Goal: Task Accomplishment & Management: Manage account settings

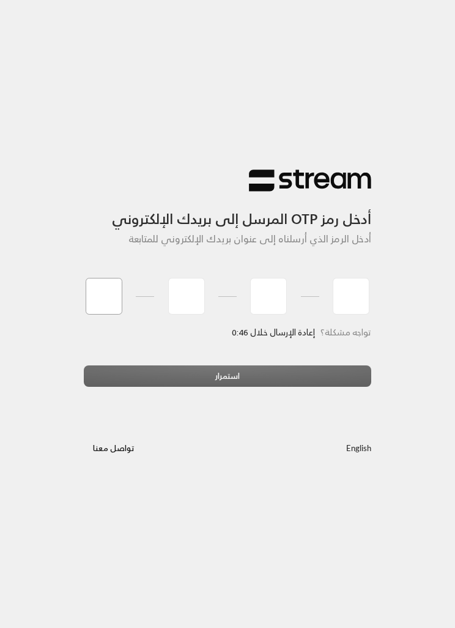
type input "2"
type input "6"
type input "7"
type input "3"
click at [138, 370] on div "استمرار" at bounding box center [227, 380] width 287 height 31
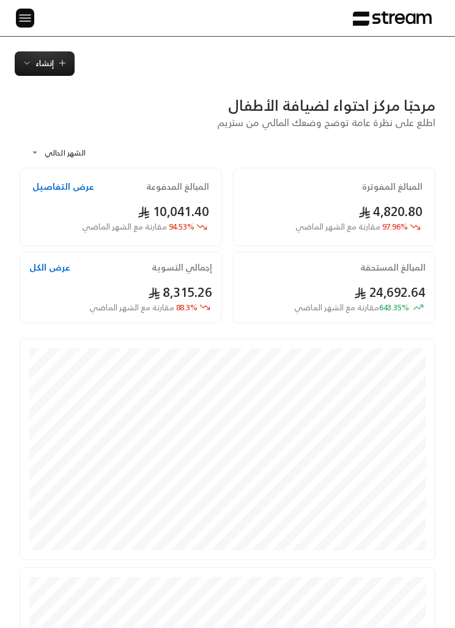
click at [26, 15] on img at bounding box center [25, 17] width 15 height 15
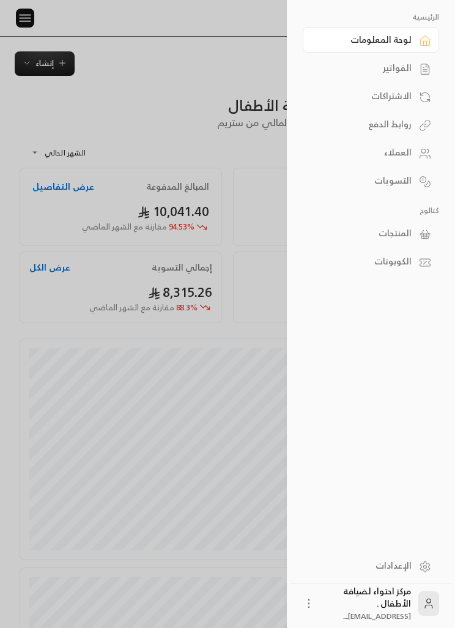
click at [350, 79] on link "الفواتير" at bounding box center [371, 68] width 136 height 26
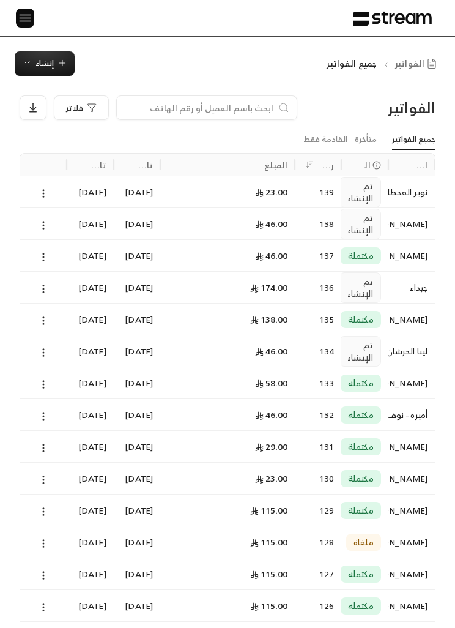
click at [12, 19] on div at bounding box center [20, 18] width 17 height 36
click at [12, 18] on div at bounding box center [20, 18] width 17 height 36
click at [56, 72] on button "إنشاء" at bounding box center [45, 63] width 60 height 24
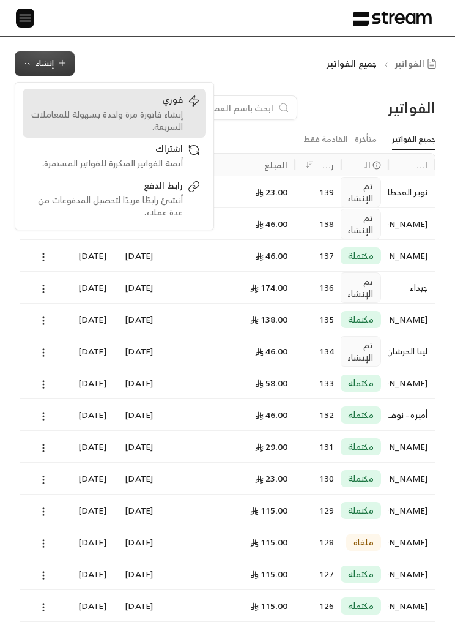
click at [117, 114] on div "إنشاء فاتورة مرة واحدة بسهولة للمعاملات السريعة." at bounding box center [106, 120] width 154 height 24
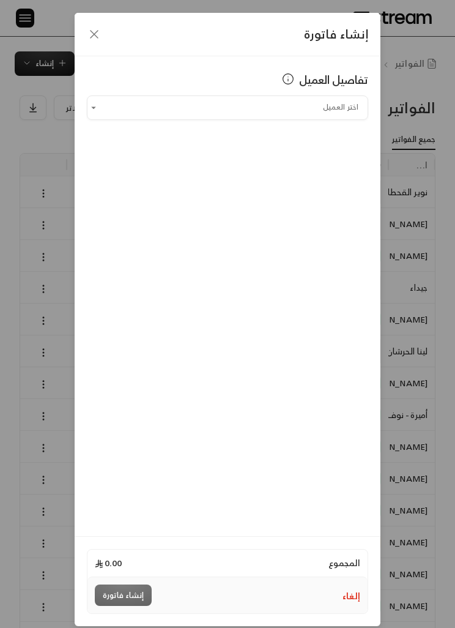
click at [338, 105] on input "اختر العميل" at bounding box center [227, 107] width 281 height 20
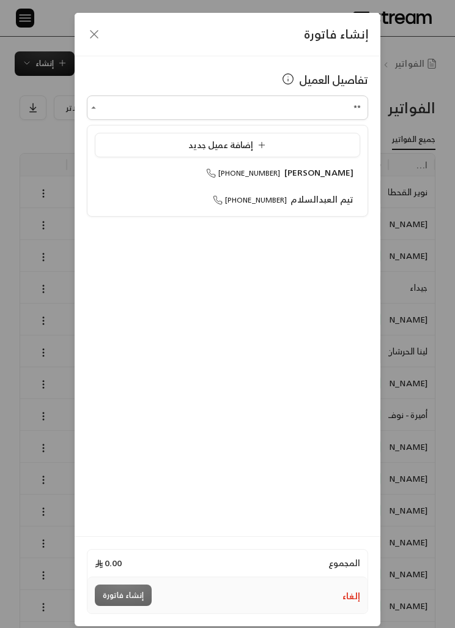
type input "*"
click at [176, 168] on div "أميرة - نوف العسكر +966558855963" at bounding box center [228, 172] width 252 height 12
type input "**********"
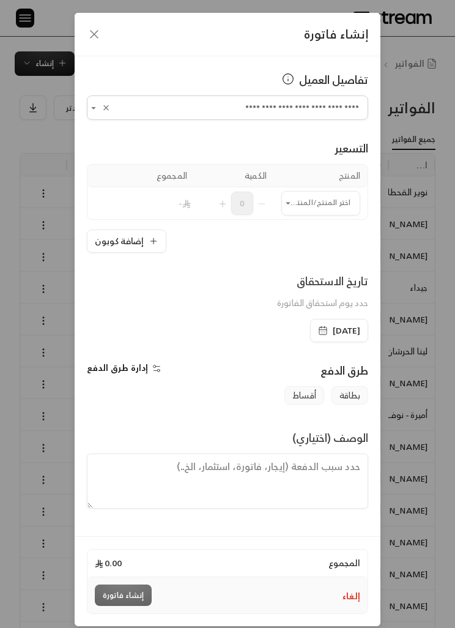
click at [320, 187] on td "اختر المنتج/المنتجات اختر المنتج/المنتجات" at bounding box center [321, 203] width 94 height 32
click at [336, 202] on input "اختر العميل" at bounding box center [320, 203] width 79 height 20
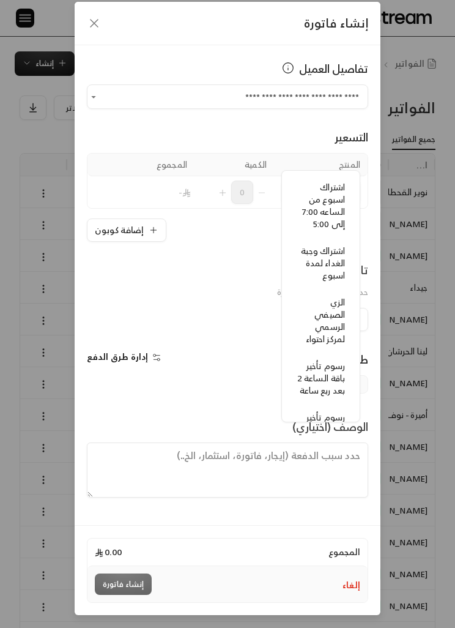
scroll to position [113, 0]
click at [318, 325] on span "الزي الصيفي الرسمي لمركز احتواء" at bounding box center [325, 320] width 39 height 52
type input "**********"
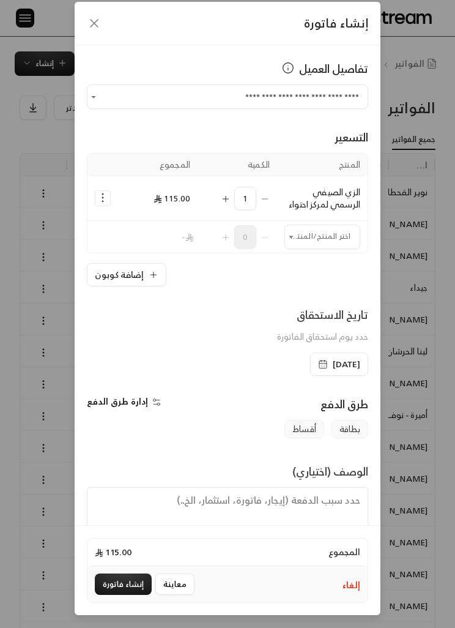
click at [221, 176] on td "1" at bounding box center [238, 198] width 80 height 45
click at [223, 187] on button "Selected Products" at bounding box center [226, 198] width 10 height 23
click at [125, 590] on button "إنشاء فاتورة" at bounding box center [123, 583] width 57 height 21
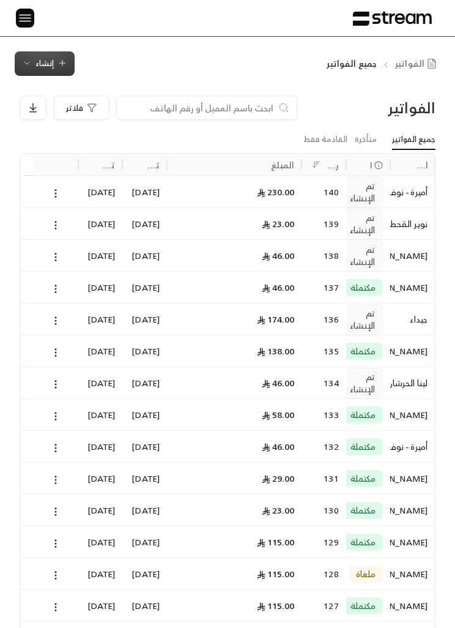
scroll to position [0, -1]
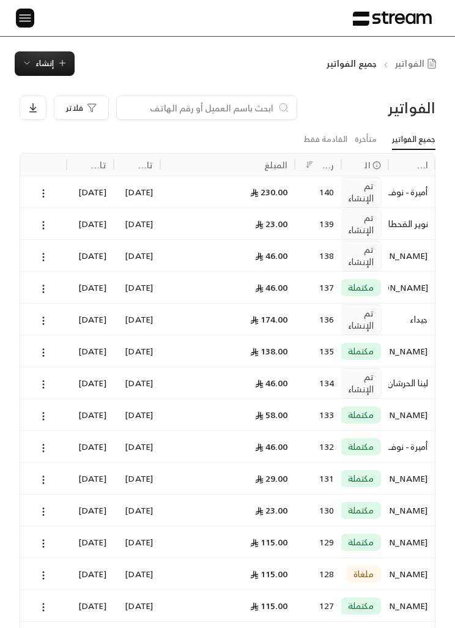
click at [45, 62] on span "إنشاء" at bounding box center [44, 63] width 18 height 14
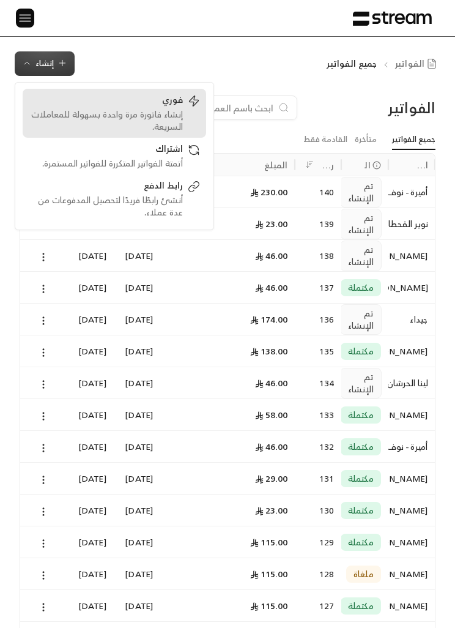
click at [87, 113] on div "إنشاء فاتورة مرة واحدة بسهولة للمعاملات السريعة." at bounding box center [106, 120] width 154 height 24
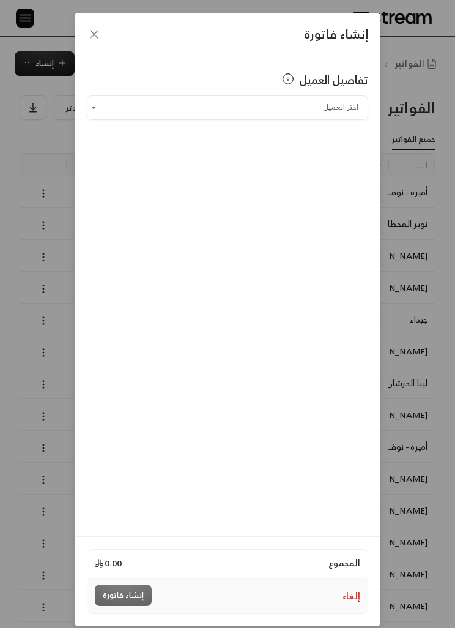
click at [146, 110] on input "اختر العميل" at bounding box center [227, 107] width 281 height 20
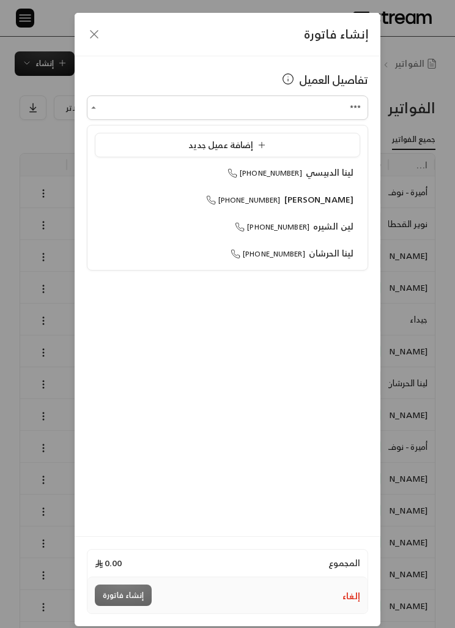
click at [200, 259] on div "لينا الحرشان +966555299475" at bounding box center [228, 253] width 252 height 12
type input "**********"
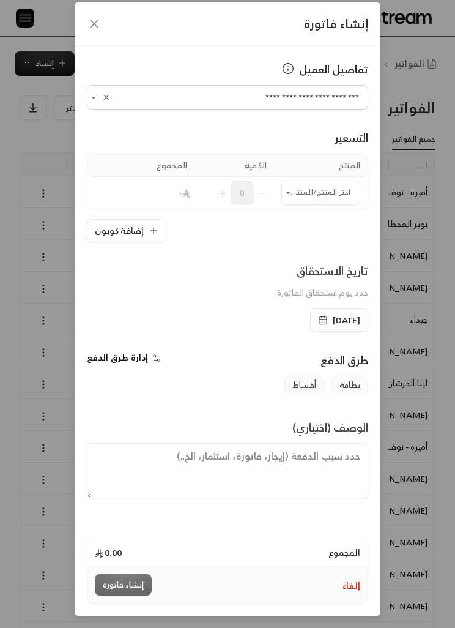
click at [306, 202] on input "اختر العميل" at bounding box center [320, 192] width 79 height 20
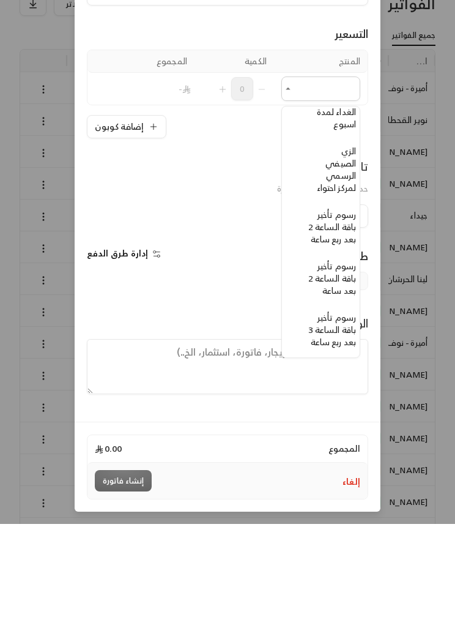
click at [333, 247] on span "الزي الصيفي الرسمي لمركز احتواء" at bounding box center [336, 273] width 39 height 52
type input "**********"
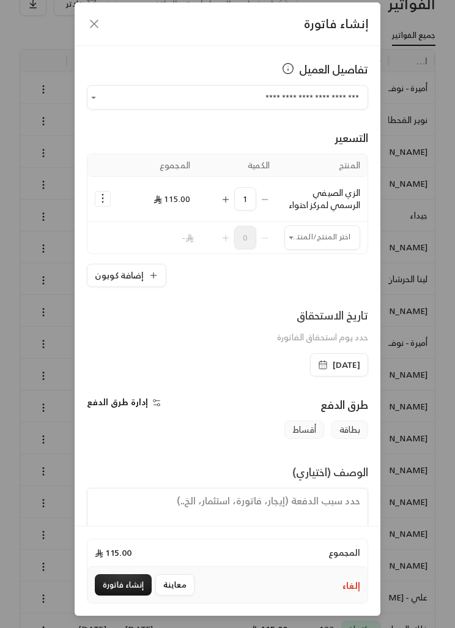
click at [224, 198] on icon "Selected Products" at bounding box center [226, 199] width 10 height 10
click at [136, 595] on button "إنشاء فاتورة" at bounding box center [123, 584] width 57 height 21
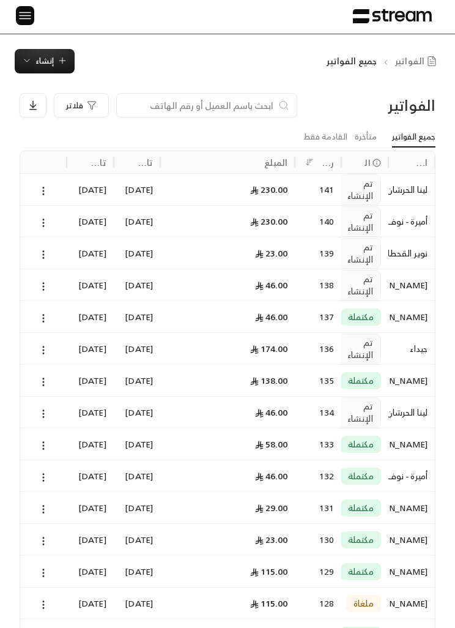
click at [134, 286] on div "[DATE]" at bounding box center [137, 284] width 32 height 31
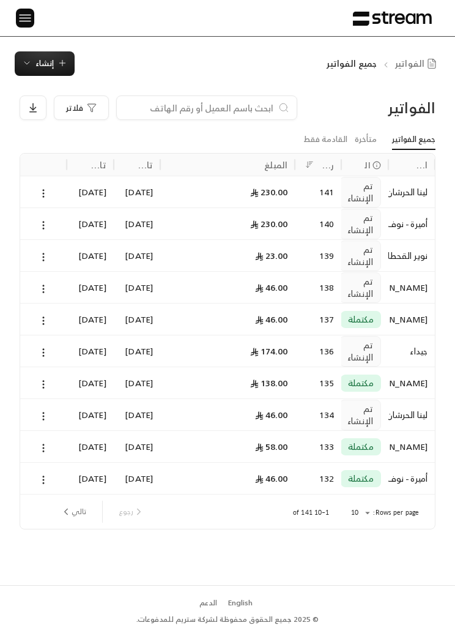
click at [21, 25] on img at bounding box center [25, 17] width 15 height 15
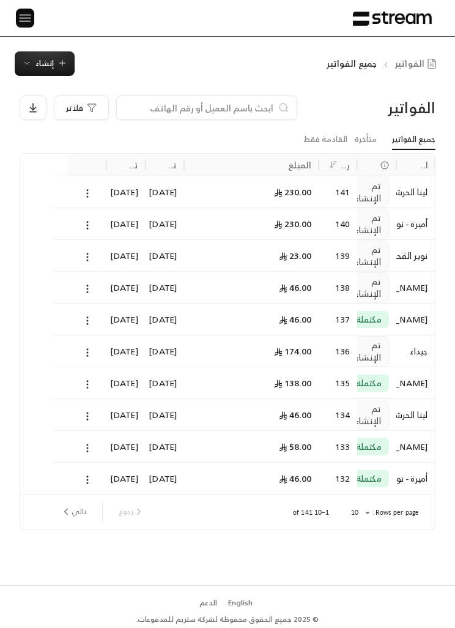
scroll to position [0, -1]
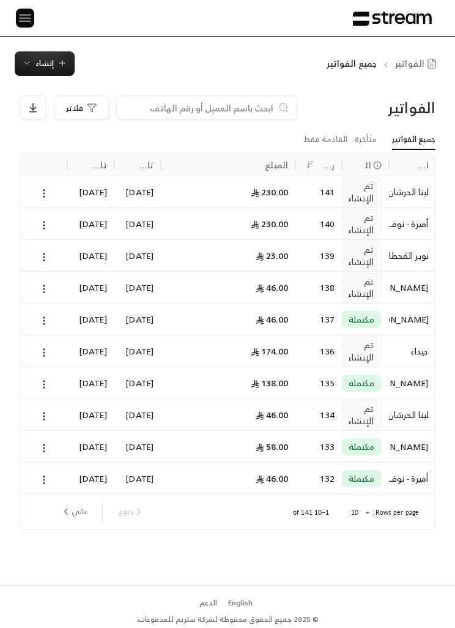
click at [34, 199] on div at bounding box center [44, 191] width 32 height 31
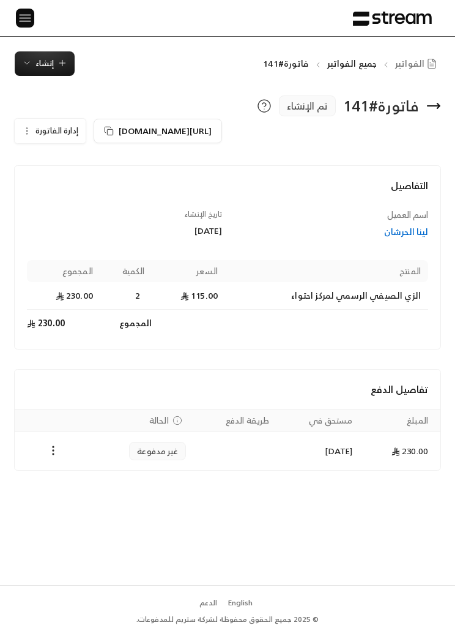
click at [23, 138] on button "إدارة الفاتورة" at bounding box center [50, 131] width 71 height 24
click at [75, 162] on span "تعديل" at bounding box center [82, 165] width 19 height 9
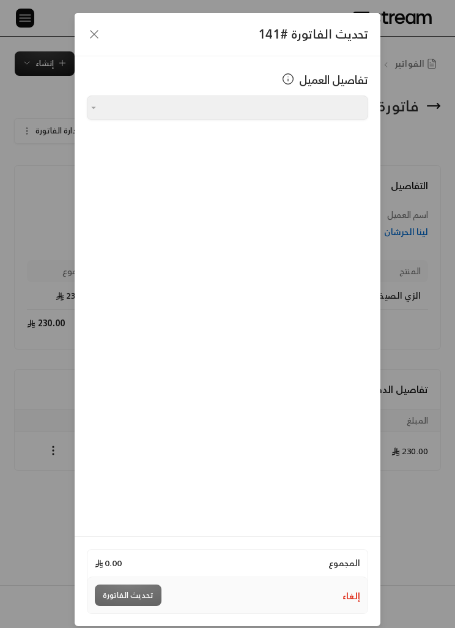
click at [98, 29] on icon "button" at bounding box center [94, 34] width 15 height 15
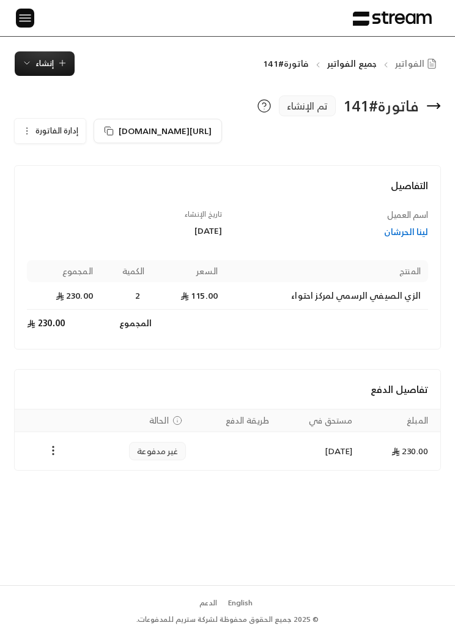
click at [15, 130] on button "إدارة الفاتورة" at bounding box center [50, 131] width 71 height 24
click at [86, 165] on span "تعديل" at bounding box center [82, 165] width 19 height 9
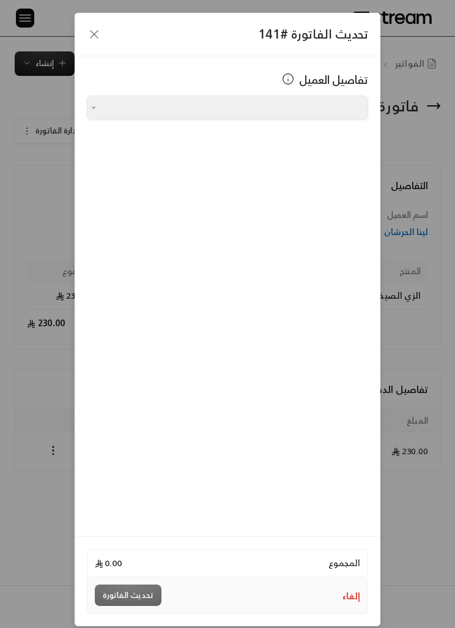
click at [95, 109] on div at bounding box center [93, 107] width 12 height 13
click at [96, 32] on icon "button" at bounding box center [94, 34] width 7 height 7
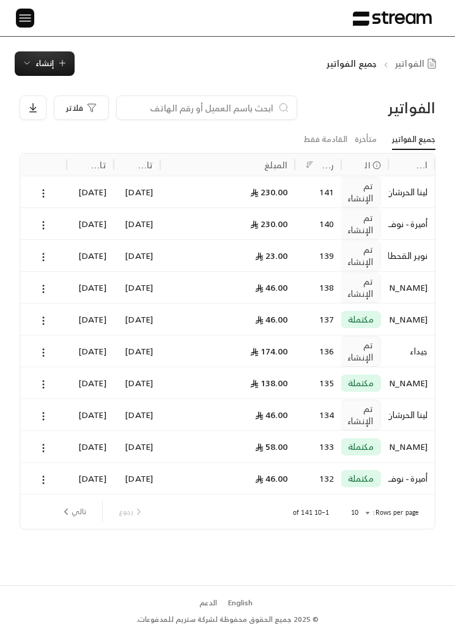
click at [194, 234] on div "230.00" at bounding box center [228, 223] width 120 height 31
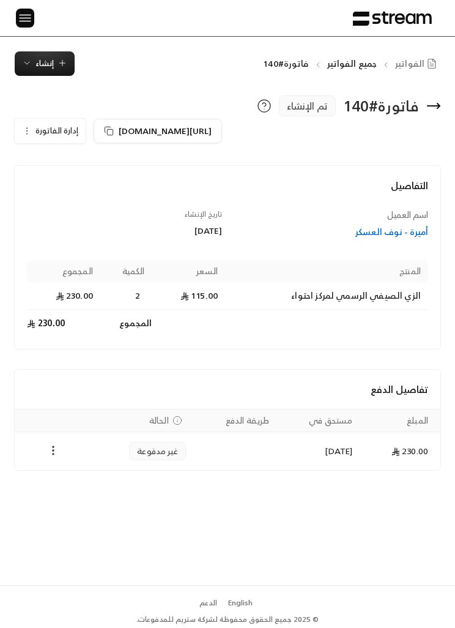
click at [39, 119] on button "إدارة الفاتورة" at bounding box center [50, 131] width 71 height 24
click at [84, 169] on span "تعديل" at bounding box center [82, 165] width 19 height 9
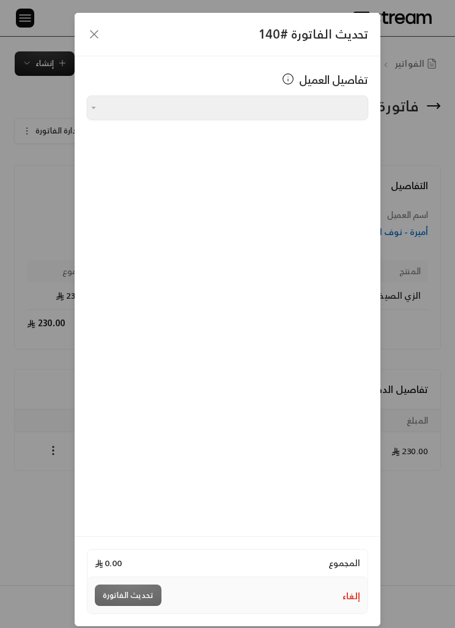
click at [86, 23] on div "تحديث الفاتورة #140" at bounding box center [228, 34] width 306 height 43
click at [94, 34] on icon "button" at bounding box center [94, 34] width 15 height 15
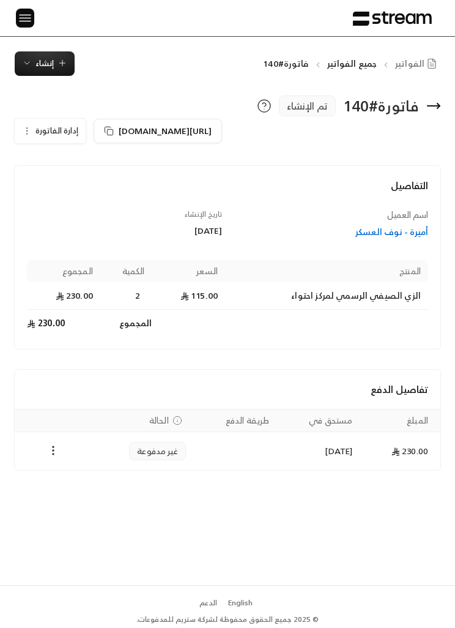
click at [24, 120] on button "إدارة الفاتورة" at bounding box center [50, 131] width 71 height 24
click at [72, 163] on link "تعديل" at bounding box center [61, 166] width 76 height 21
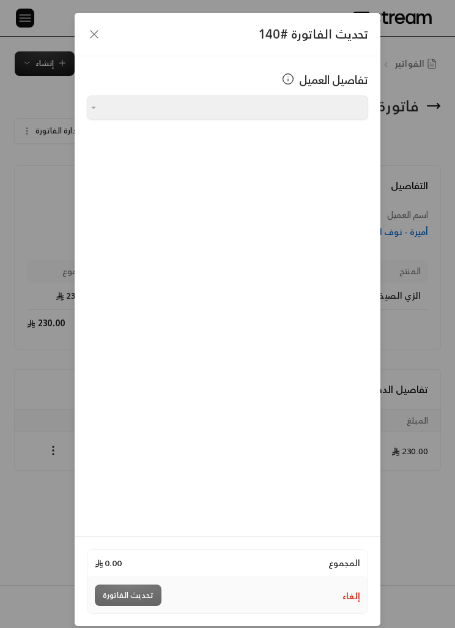
click at [87, 39] on icon "button" at bounding box center [94, 34] width 15 height 15
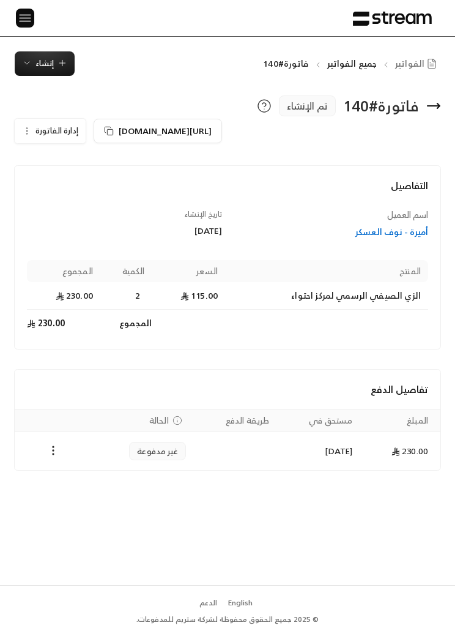
click at [24, 18] on img at bounding box center [25, 17] width 15 height 15
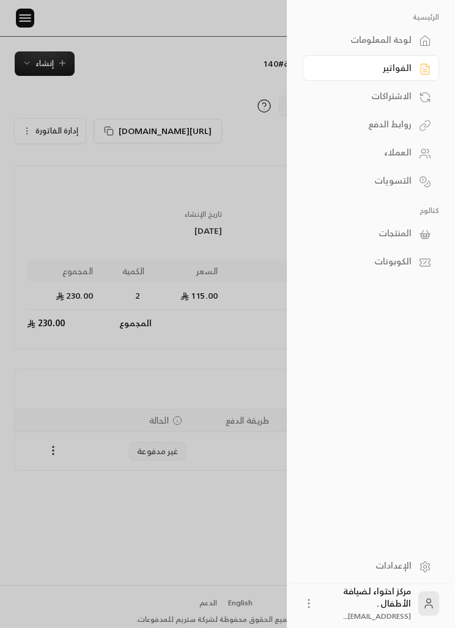
click at [336, 45] on div "لوحة المعلومات" at bounding box center [365, 40] width 94 height 12
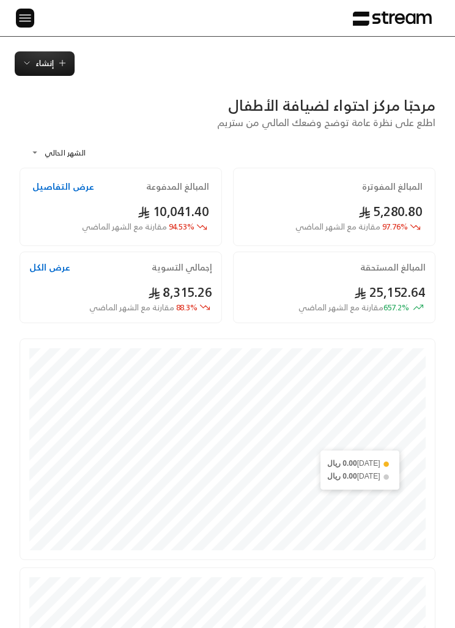
click at [23, 24] on img at bounding box center [25, 17] width 15 height 15
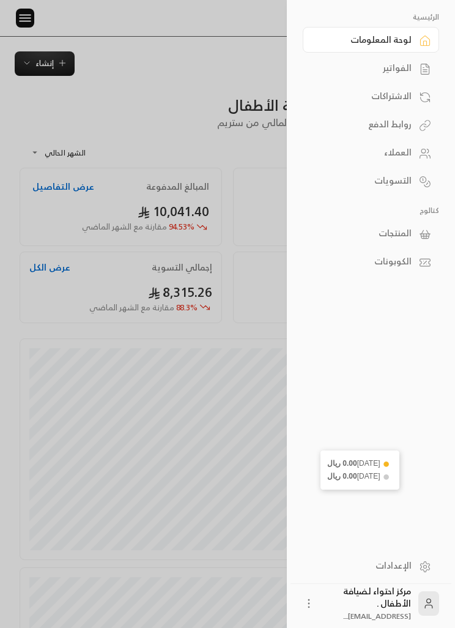
click at [377, 102] on div "الاشتراكات" at bounding box center [365, 96] width 94 height 12
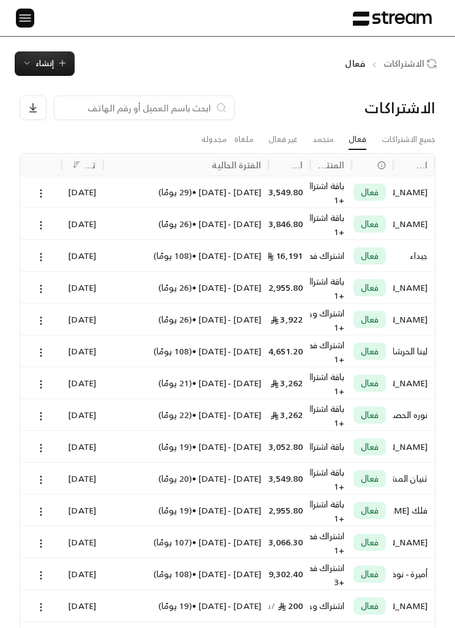
click at [29, 20] on img at bounding box center [25, 17] width 15 height 15
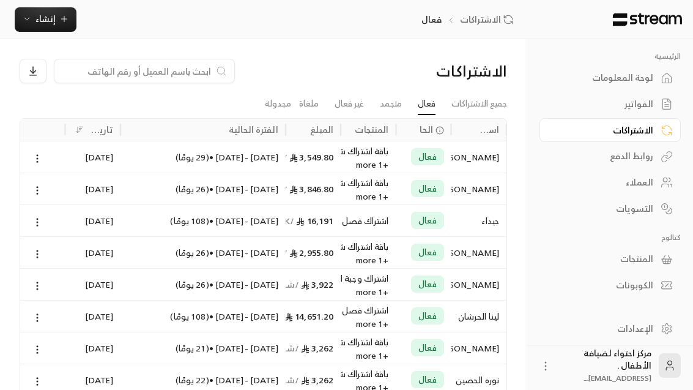
scroll to position [0, -1]
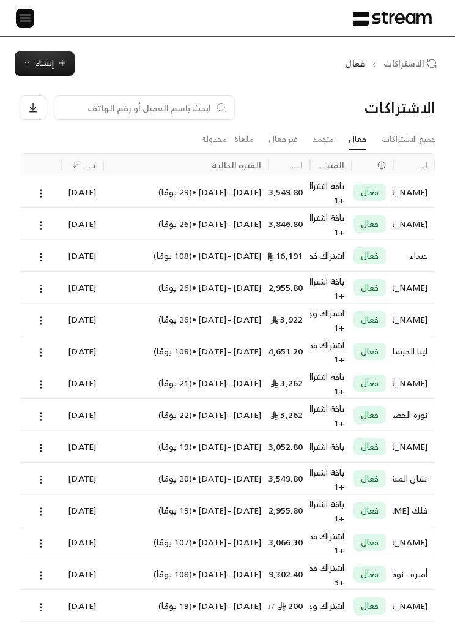
click at [8, 31] on div "الرئيسية لوحة المعلومات الفواتير الاشتراكات روابط الدفع العملاء التسويات كتالوج…" at bounding box center [227, 18] width 455 height 36
click at [24, 22] on img at bounding box center [25, 17] width 15 height 15
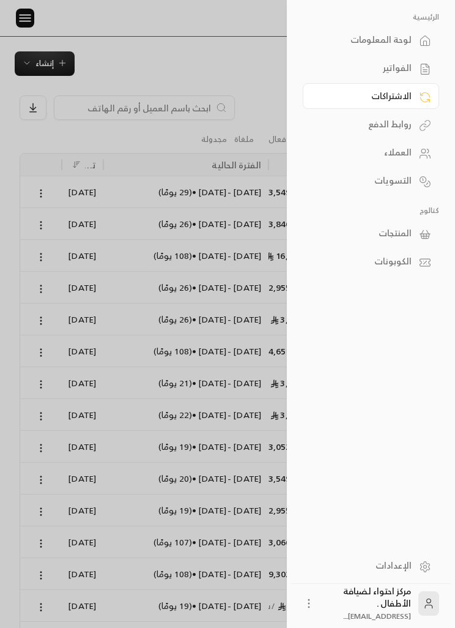
click at [421, 63] on icon at bounding box center [425, 69] width 12 height 12
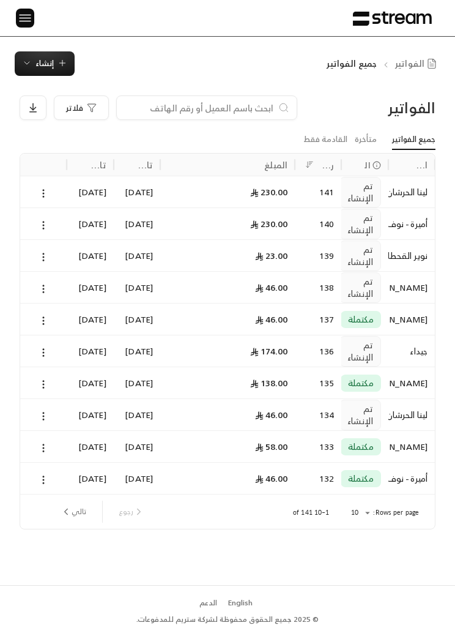
click at [50, 224] on button at bounding box center [43, 225] width 13 height 14
click at [58, 258] on li "عرض" at bounding box center [56, 255] width 29 height 21
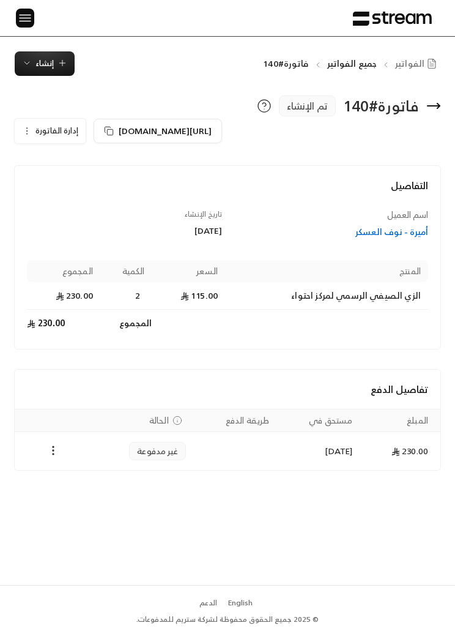
click at [37, 138] on span "إدارة الفاتورة" at bounding box center [56, 131] width 43 height 14
click at [61, 165] on link "تعديل" at bounding box center [61, 166] width 76 height 21
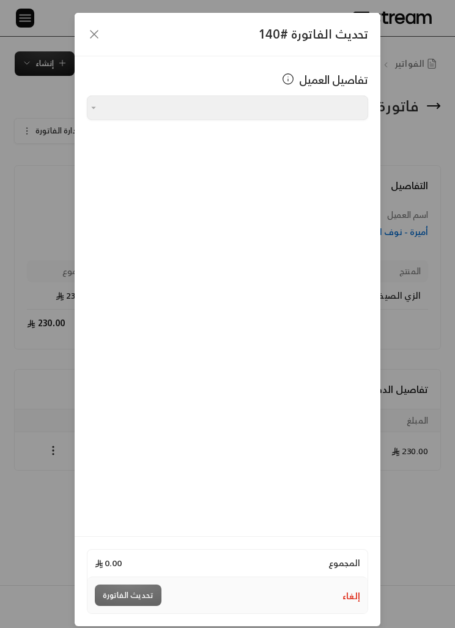
click at [92, 51] on div "تحديث الفاتورة #140" at bounding box center [228, 34] width 306 height 43
click at [399, 231] on div "تحديث الفاتورة #140 تفاصيل العميل اختر العميل اختر العميل المجموع 0.00 إلغاء تح…" at bounding box center [227, 314] width 455 height 628
click at [79, 32] on div "تحديث الفاتورة #140" at bounding box center [228, 34] width 306 height 43
click at [94, 32] on icon "button" at bounding box center [94, 34] width 15 height 15
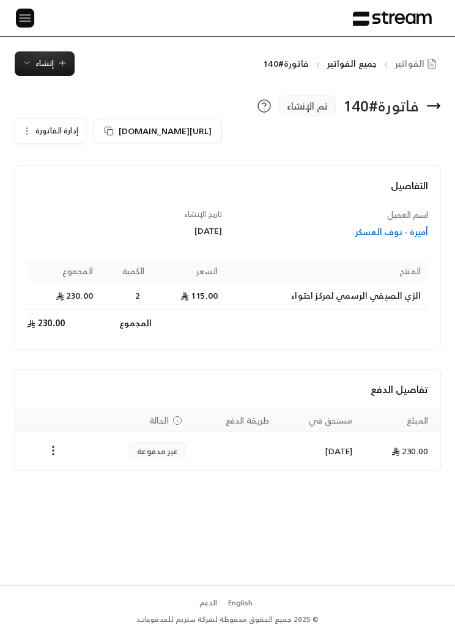
click at [401, 228] on div "أميرة - نوف العسكر" at bounding box center [330, 232] width 195 height 12
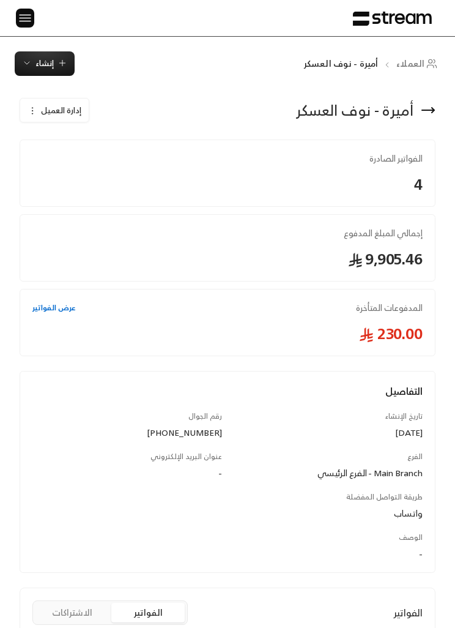
scroll to position [0, -1]
click at [24, 106] on button "إدارة العميل" at bounding box center [54, 110] width 68 height 24
click at [81, 142] on span "تعديل" at bounding box center [88, 145] width 19 height 9
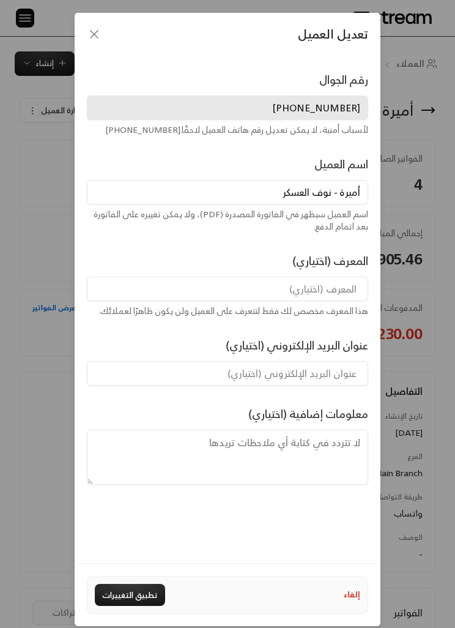
click at [413, 265] on div "تعديل العميل رقم الجوال +966558855963 لأسباب أمنية، لا يمكن تعديل رقم هاتف العم…" at bounding box center [227, 314] width 455 height 628
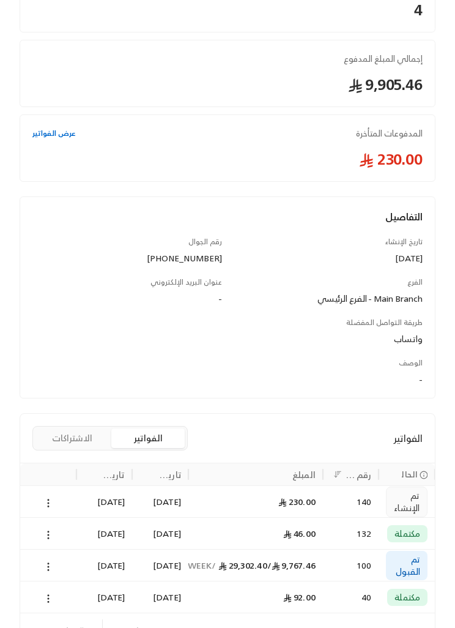
scroll to position [218, 0]
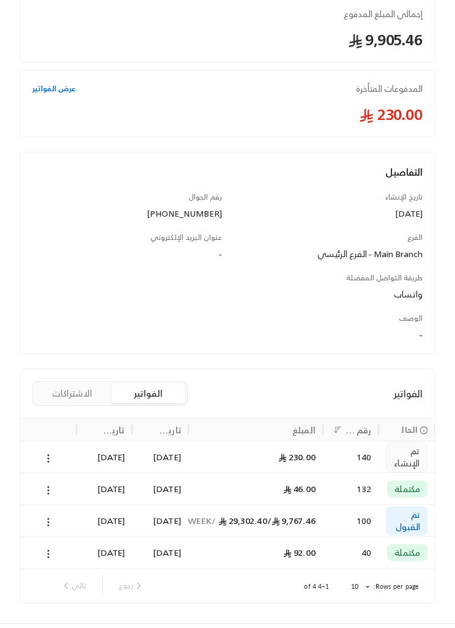
click at [44, 453] on icon at bounding box center [48, 458] width 11 height 11
click at [55, 489] on li "عرض" at bounding box center [60, 488] width 29 height 21
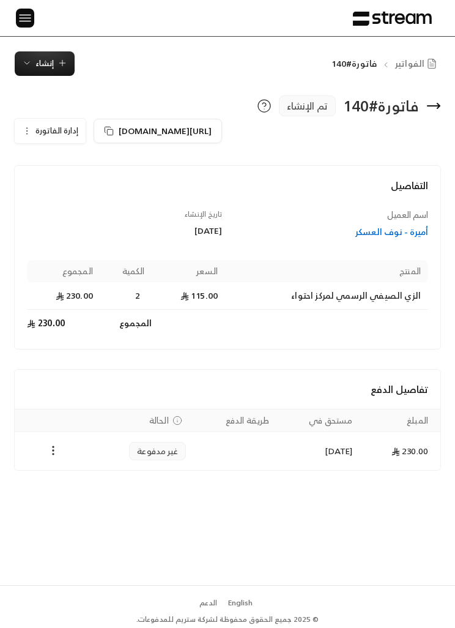
click at [56, 450] on icon "Payments" at bounding box center [53, 450] width 12 height 12
click at [412, 306] on div at bounding box center [227, 314] width 455 height 628
click at [31, 125] on button "إدارة الفاتورة" at bounding box center [50, 131] width 71 height 24
click at [76, 163] on span "تعديل" at bounding box center [82, 165] width 19 height 9
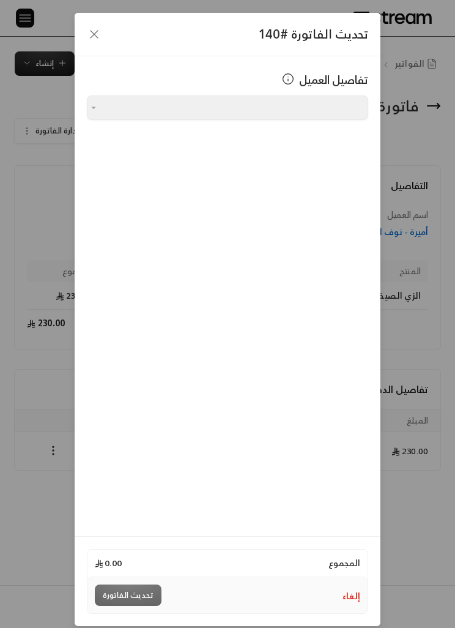
click at [119, 148] on div "تفاصيل العميل اختر العميل اختر العميل" at bounding box center [228, 295] width 306 height 479
click at [75, 38] on div "تحديث الفاتورة #140" at bounding box center [228, 34] width 306 height 43
click at [89, 34] on icon "button" at bounding box center [94, 34] width 15 height 15
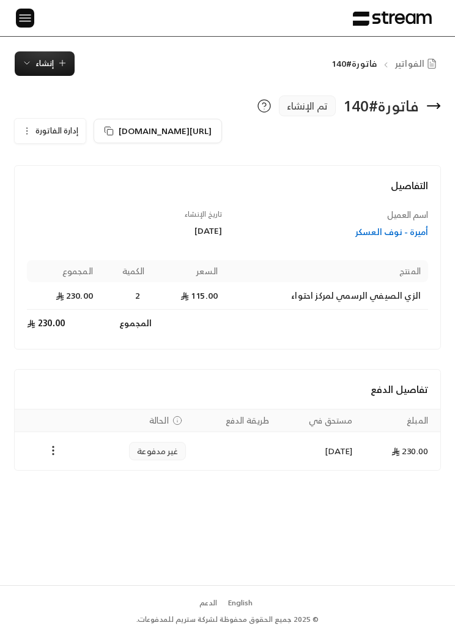
click at [22, 15] on img at bounding box center [25, 17] width 15 height 15
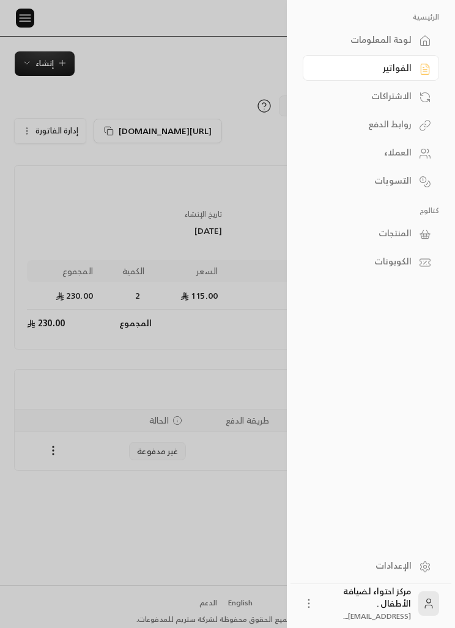
click at [29, 23] on img at bounding box center [25, 17] width 15 height 15
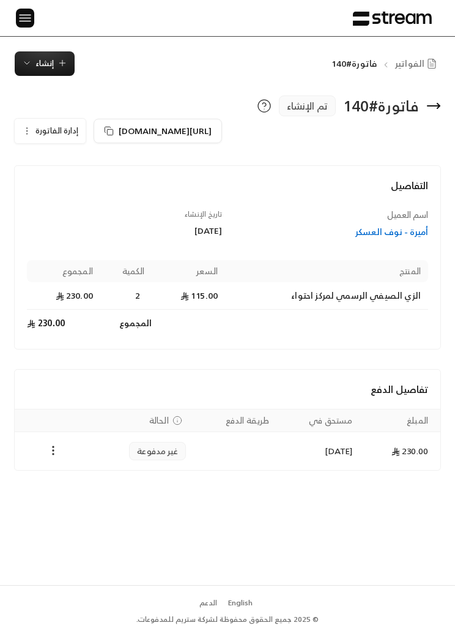
click at [26, 12] on img at bounding box center [25, 17] width 15 height 15
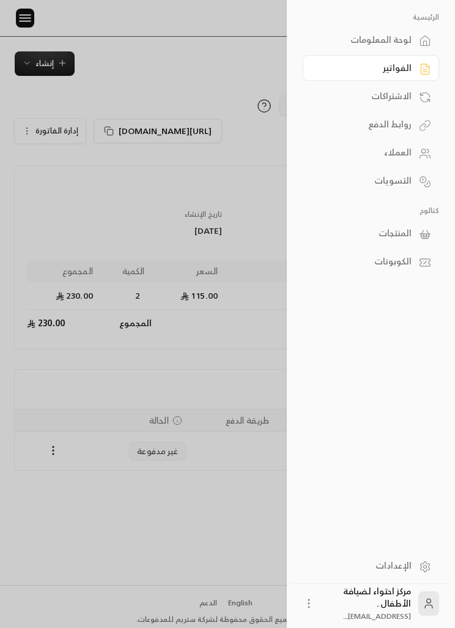
click at [415, 97] on link "الاشتراكات" at bounding box center [371, 96] width 136 height 26
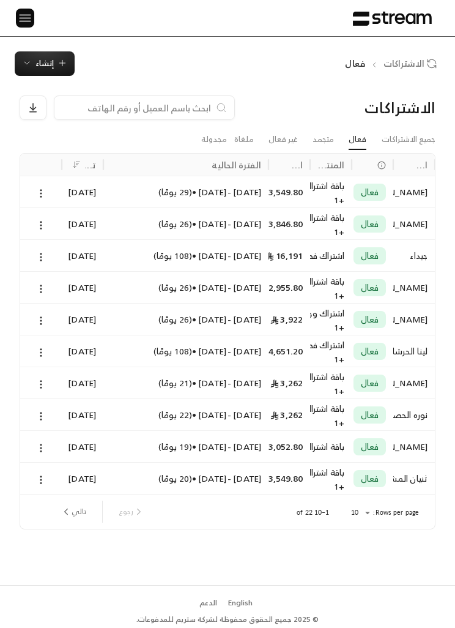
click at [25, 24] on img at bounding box center [25, 17] width 15 height 15
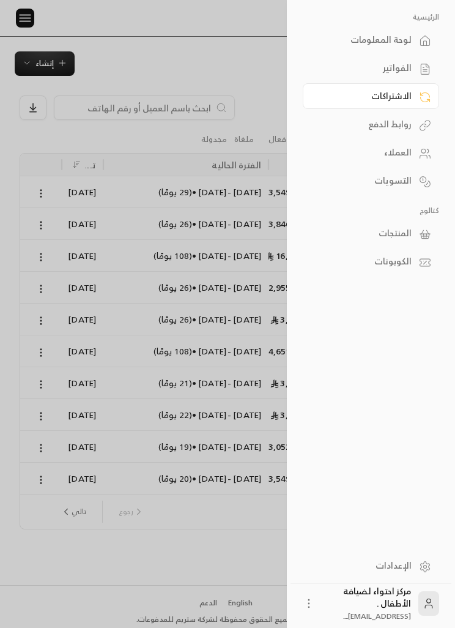
click at [382, 66] on div "الفواتير" at bounding box center [365, 68] width 94 height 12
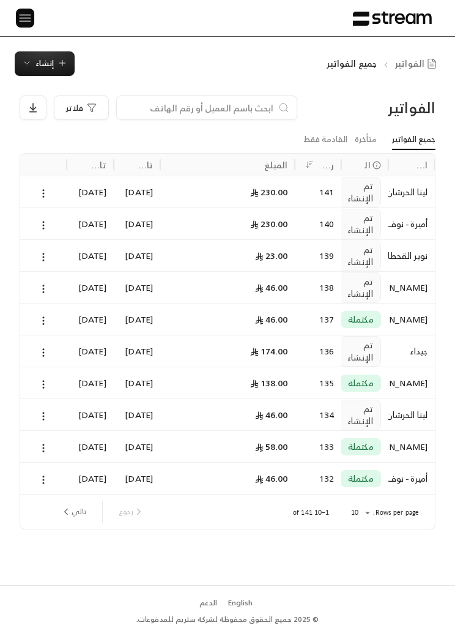
click at [37, 225] on button at bounding box center [43, 225] width 13 height 14
click at [54, 257] on li "عرض" at bounding box center [56, 255] width 29 height 21
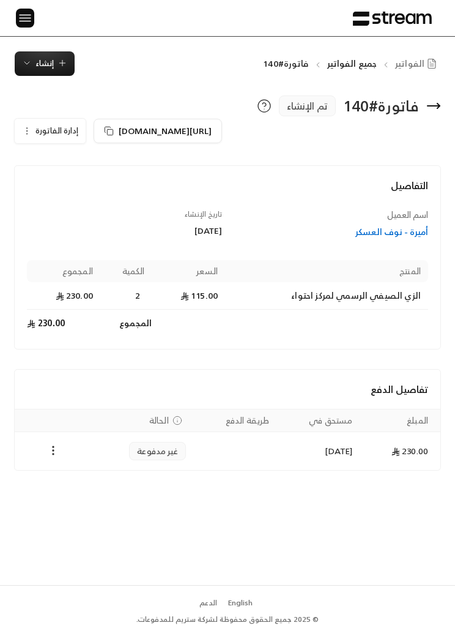
click at [56, 447] on icon "Payments" at bounding box center [53, 450] width 12 height 12
click at [126, 390] on div at bounding box center [227, 314] width 455 height 628
click at [73, 60] on button "إنشاء" at bounding box center [45, 63] width 60 height 24
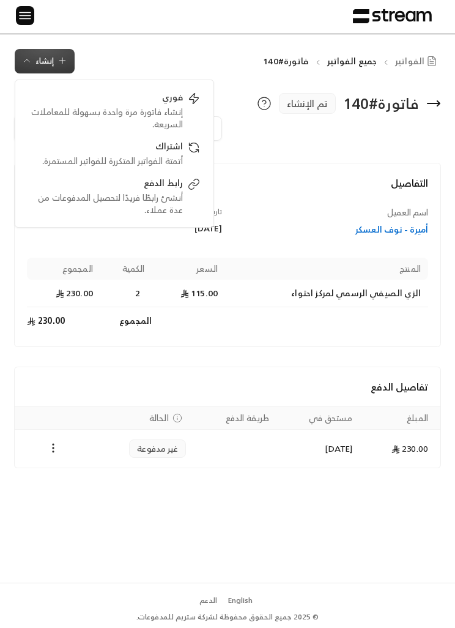
scroll to position [14, 0]
click at [212, 49] on div "الفواتير جميع الفواتير فاتورة#140 إنشاء فوري إنشاء فاتورة مرة واحدة بسهولة للمع…" at bounding box center [227, 61] width 455 height 24
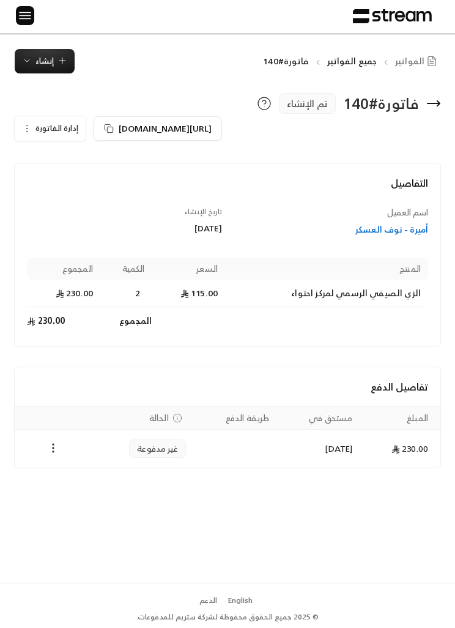
click at [34, 116] on button "إدارة الفاتورة" at bounding box center [50, 128] width 71 height 24
click at [81, 182] on link "إلغاء" at bounding box center [61, 184] width 76 height 21
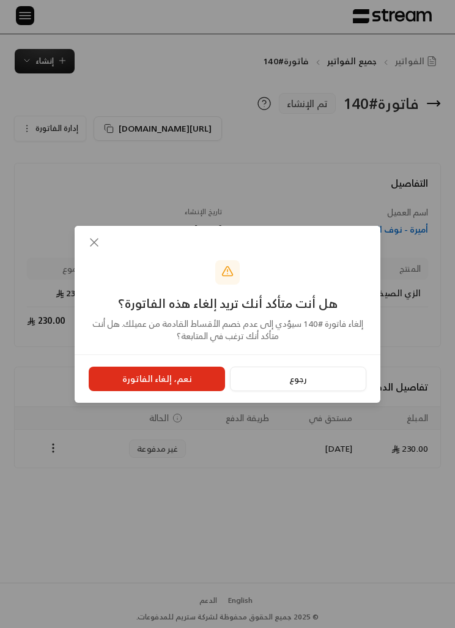
click at [200, 377] on button "نعم، إلغاء الفاتورة" at bounding box center [157, 378] width 136 height 24
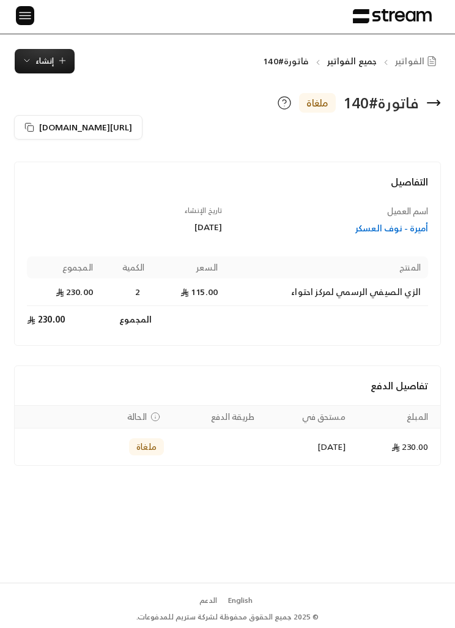
click at [52, 54] on span "إنشاء" at bounding box center [44, 61] width 18 height 14
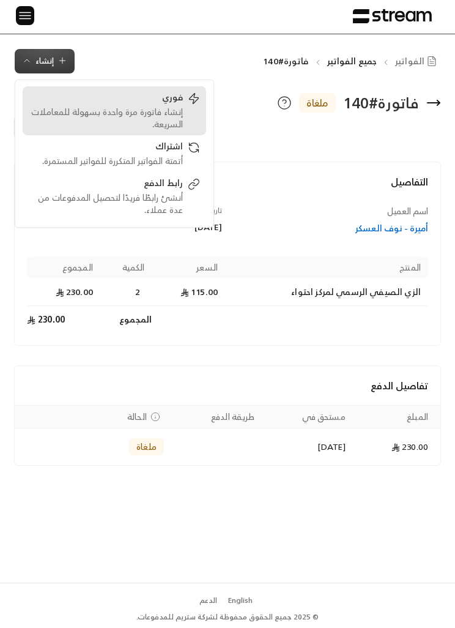
click at [183, 110] on div "فوري إنشاء فاتورة مرة واحدة بسهولة للمعاملات السريعة." at bounding box center [114, 110] width 171 height 39
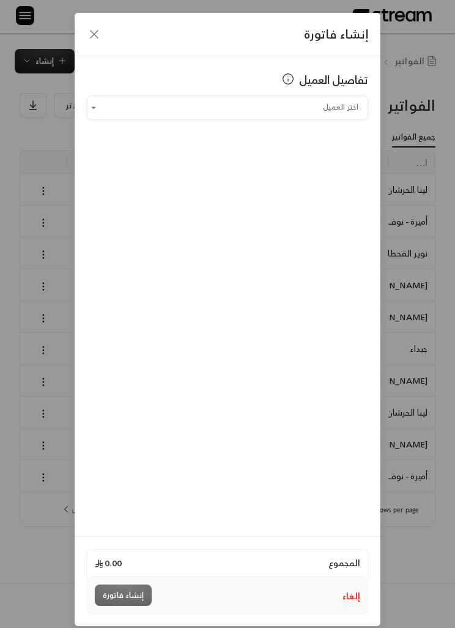
click at [320, 117] on input "اختر العميل" at bounding box center [227, 107] width 281 height 20
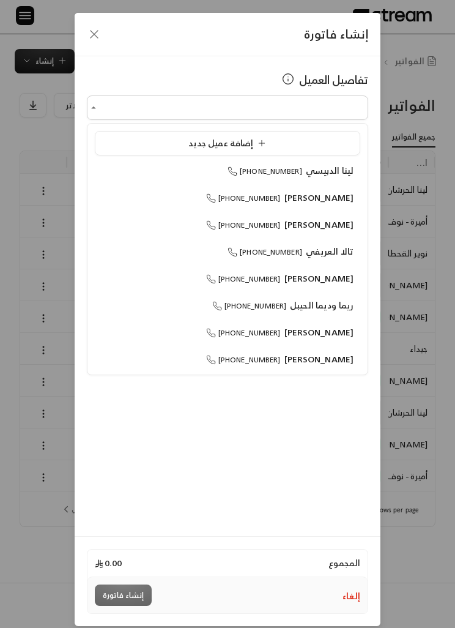
scroll to position [1, 0]
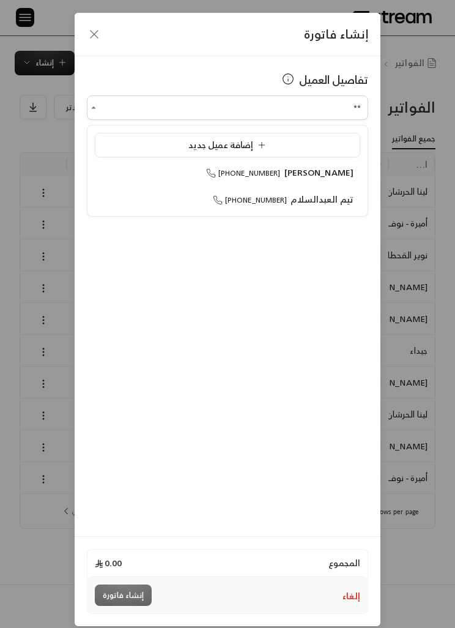
type input "*"
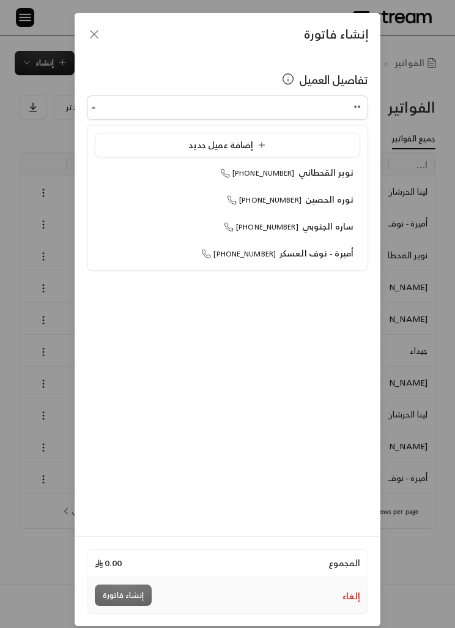
click at [297, 259] on span "أميرة - نوف العسكر" at bounding box center [317, 252] width 74 height 15
type input "**********"
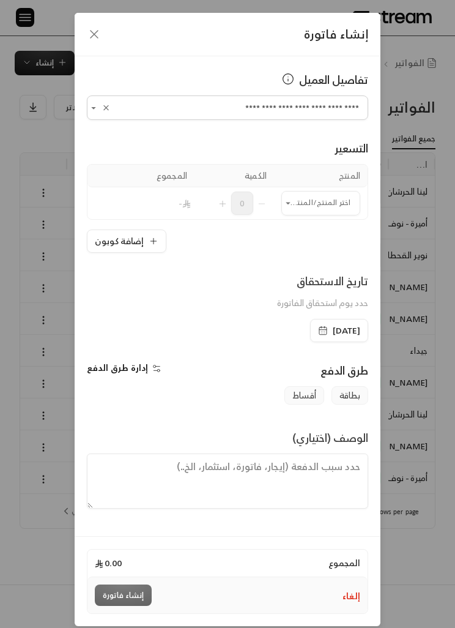
click at [325, 202] on input "اختر العميل" at bounding box center [320, 203] width 79 height 20
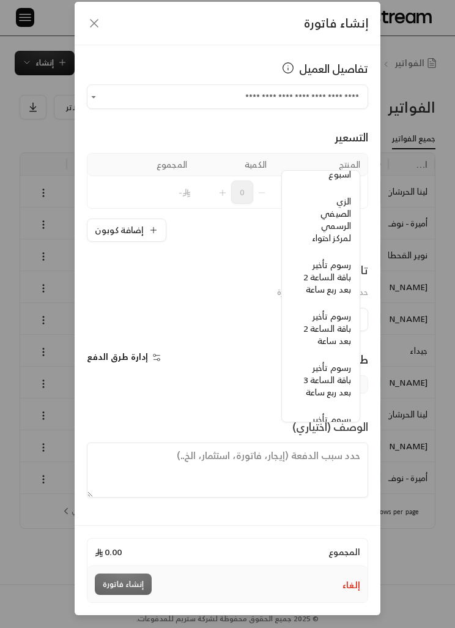
scroll to position [213, -6]
click at [341, 205] on span "الزي الصيفي الرسمي لمركز احتواء" at bounding box center [332, 220] width 39 height 52
type input "**********"
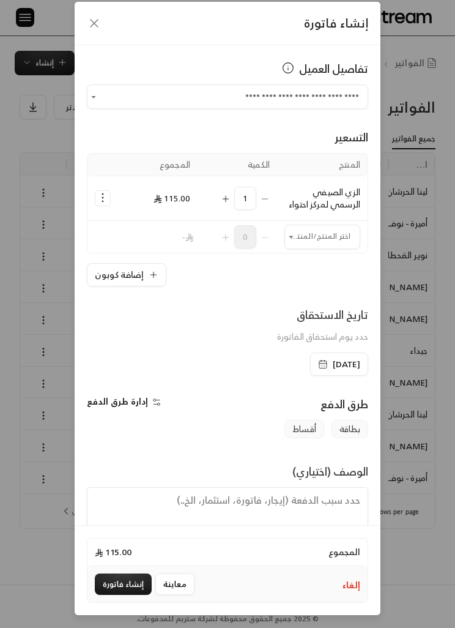
click at [121, 574] on button "إنشاء فاتورة" at bounding box center [123, 583] width 57 height 21
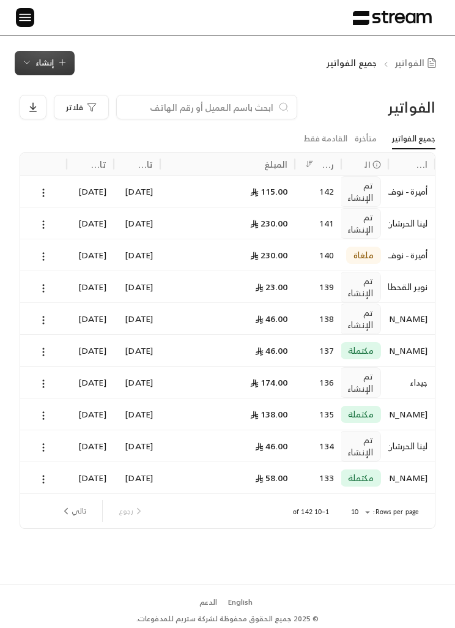
scroll to position [0, 0]
